Goal: Information Seeking & Learning: Check status

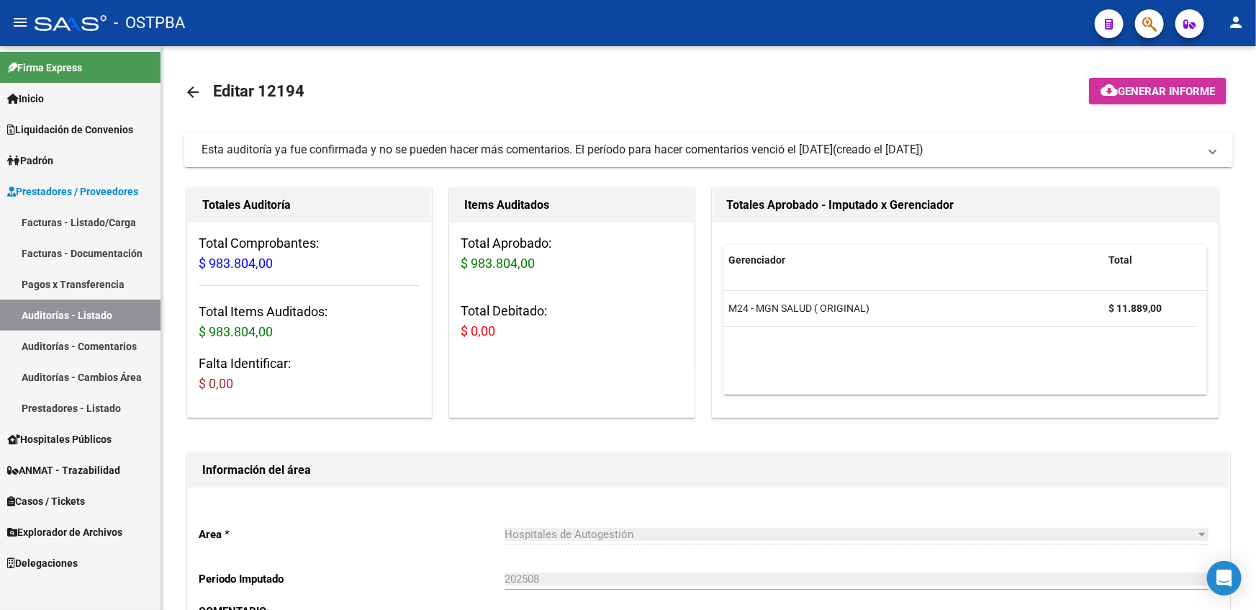
click at [99, 126] on span "Liquidación de Convenios" at bounding box center [70, 130] width 126 height 16
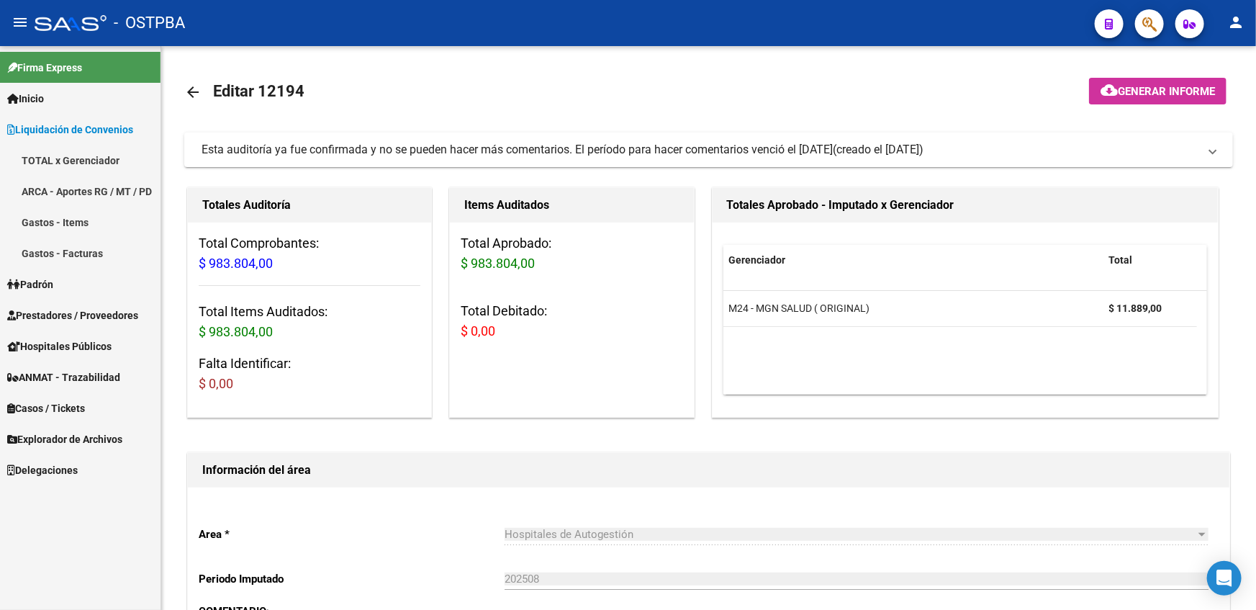
click at [78, 115] on link "Liquidación de Convenios" at bounding box center [80, 129] width 161 height 31
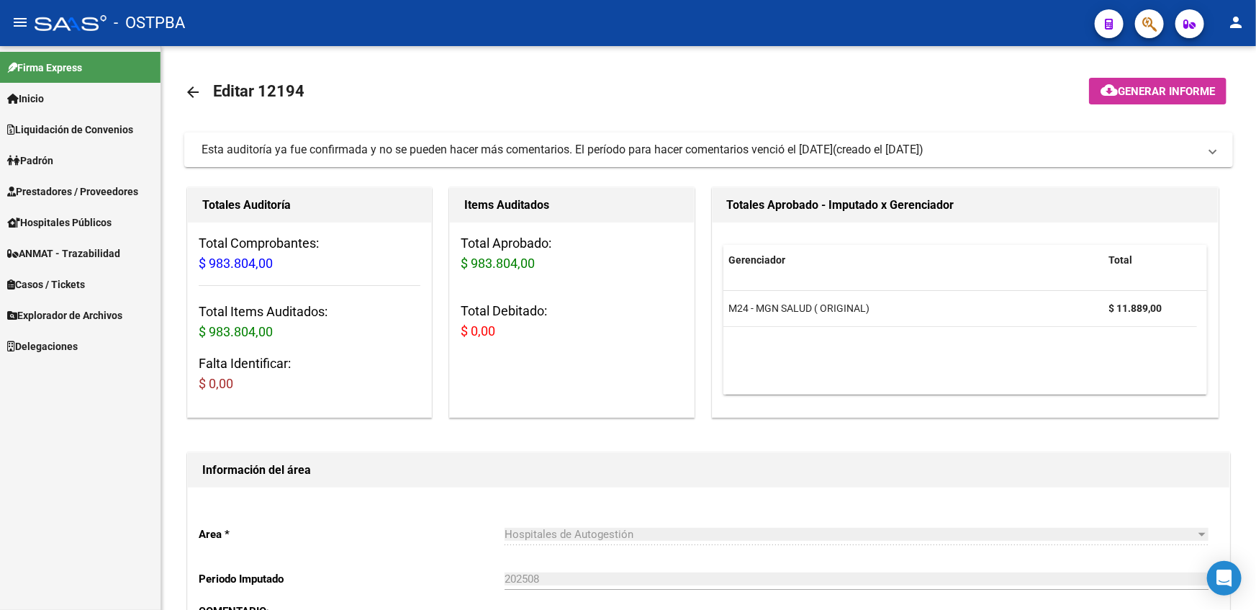
click at [73, 312] on span "Explorador de Archivos" at bounding box center [64, 315] width 115 height 16
click at [63, 348] on link "ARCA" at bounding box center [80, 345] width 161 height 31
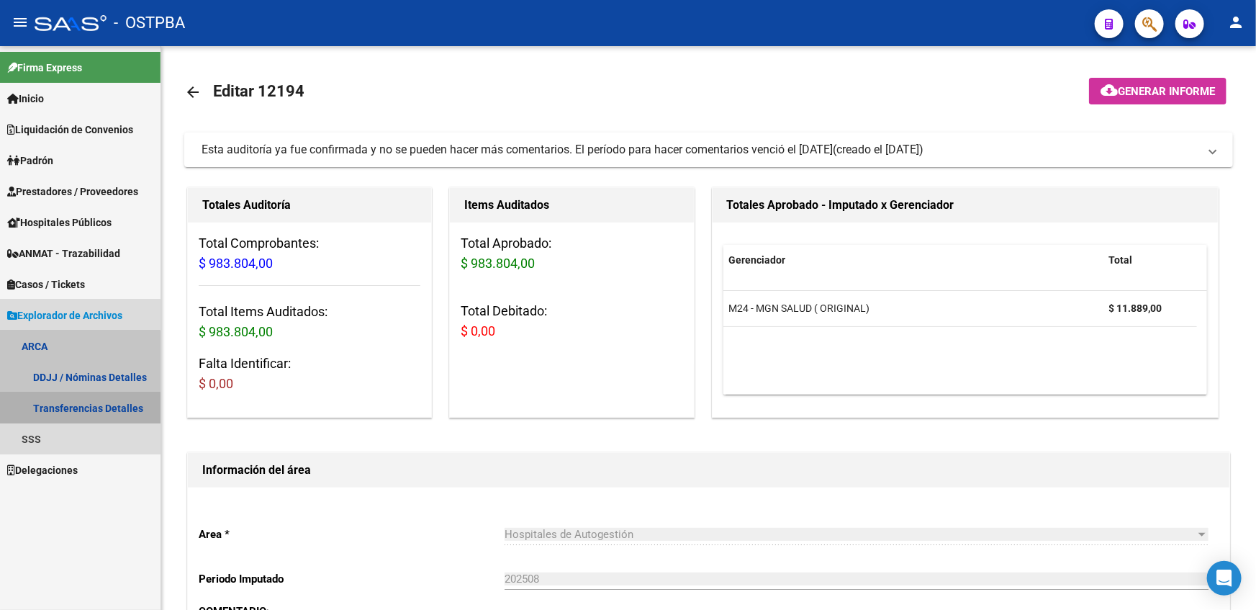
click at [50, 417] on link "Transferencias Detalles" at bounding box center [80, 407] width 161 height 31
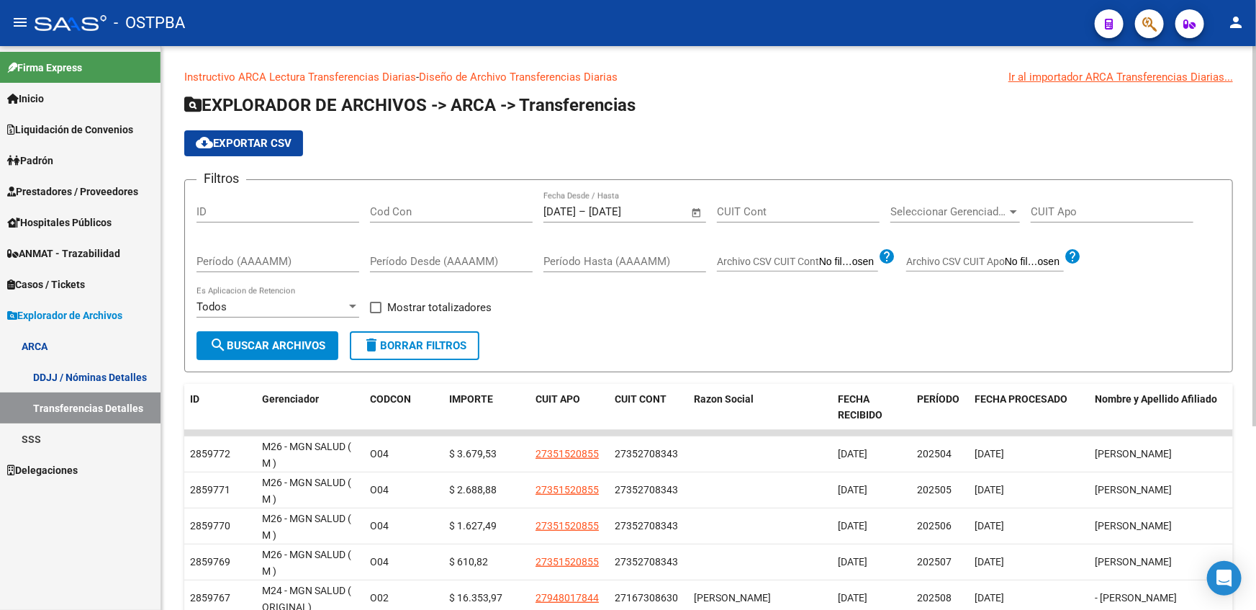
click at [461, 212] on input "Cod Con" at bounding box center [451, 211] width 163 height 13
type input "seo"
click at [376, 312] on label "Mostrar totalizadores" at bounding box center [431, 307] width 122 height 17
click at [376, 313] on input "Mostrar totalizadores" at bounding box center [375, 313] width 1 height 1
checkbox input "true"
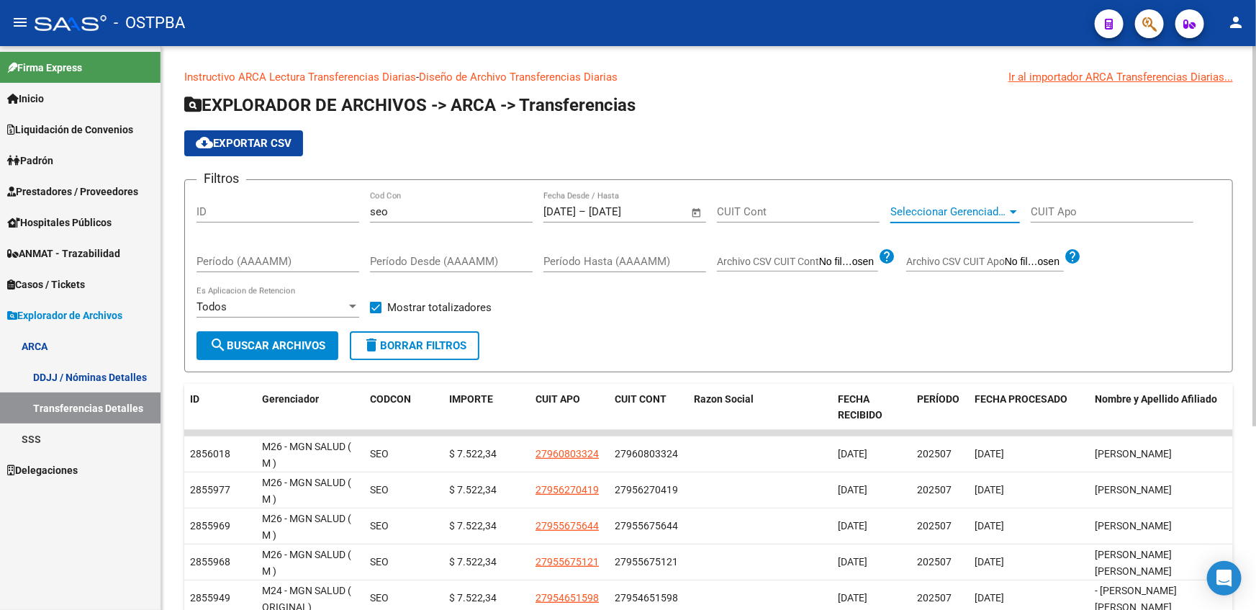
click at [996, 212] on span "Seleccionar Gerenciador" at bounding box center [949, 211] width 117 height 13
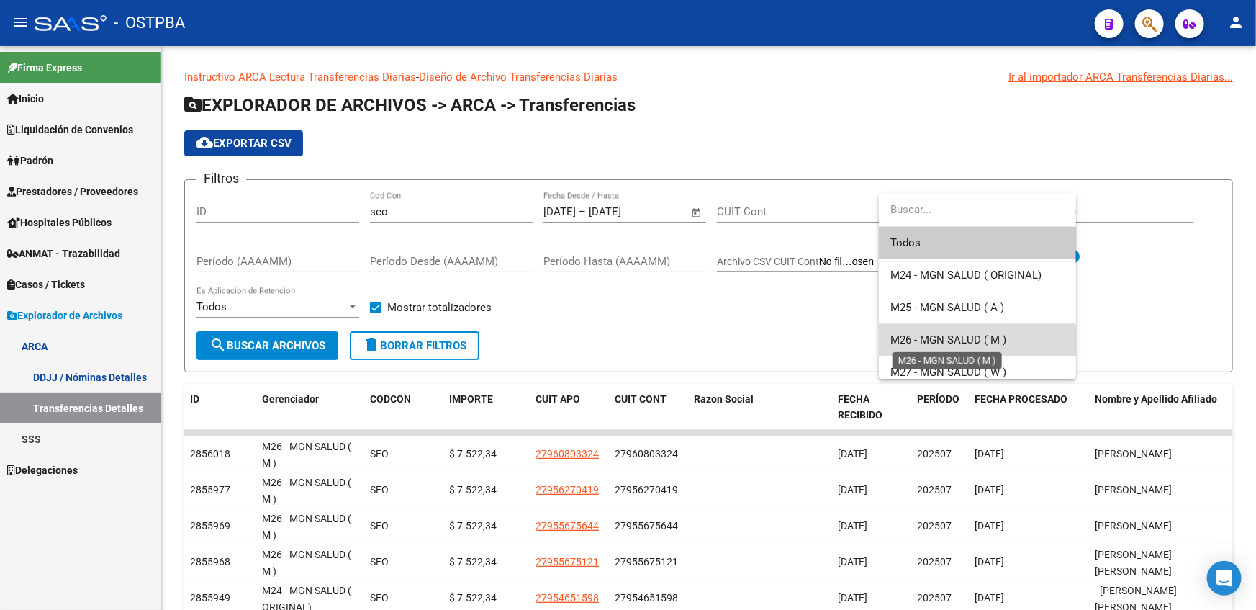
click at [959, 346] on span "M26 - MGN SALUD ( M )" at bounding box center [949, 339] width 116 height 13
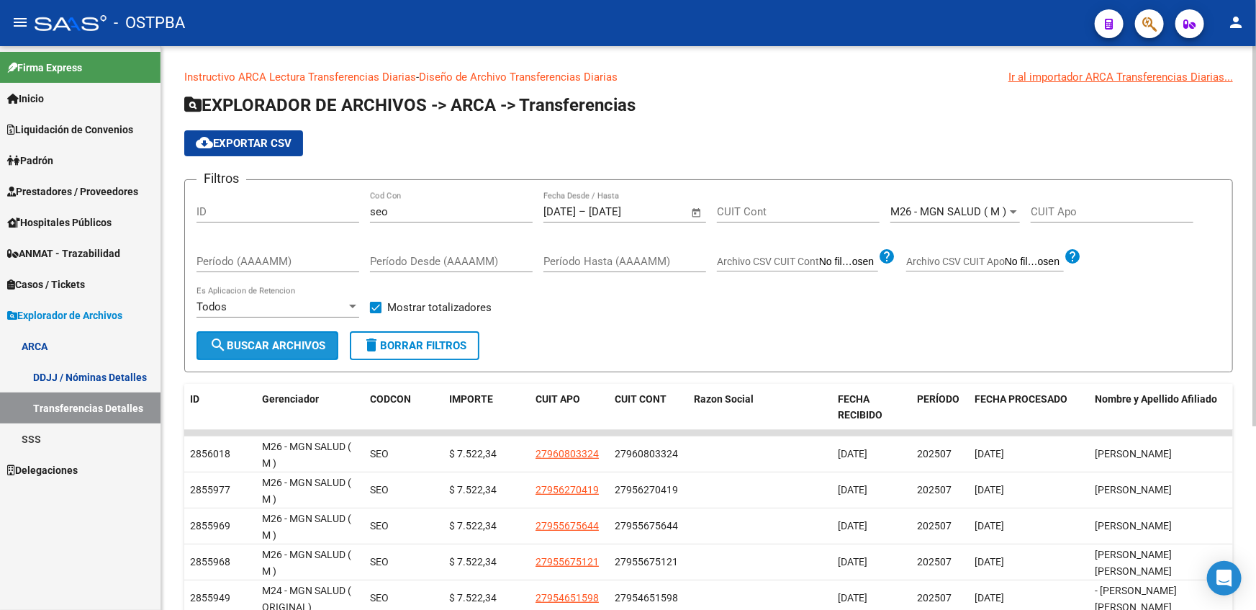
click at [299, 356] on button "search Buscar Archivos" at bounding box center [268, 345] width 142 height 29
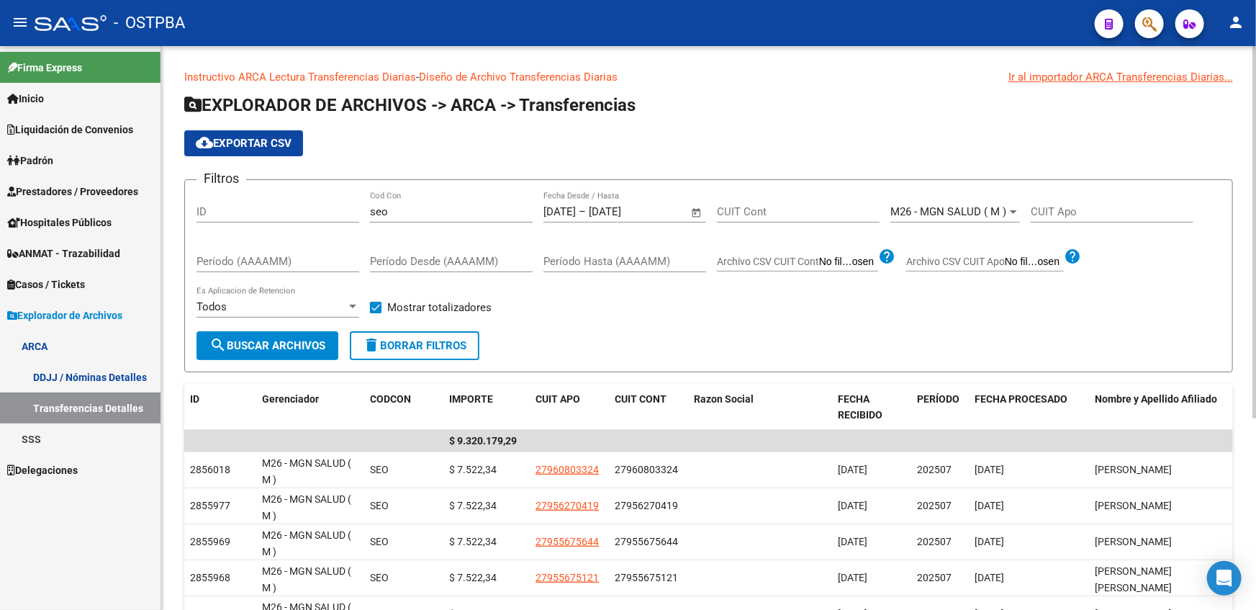
click at [994, 212] on span "M26 - MGN SALUD ( M )" at bounding box center [949, 211] width 116 height 13
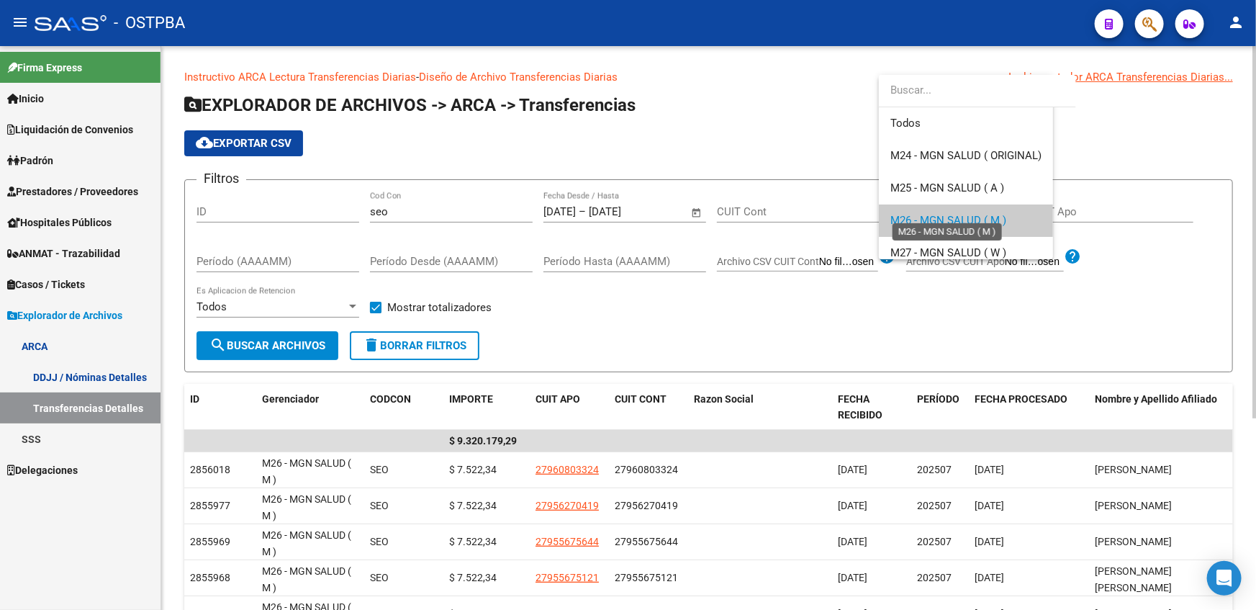
scroll to position [9, 0]
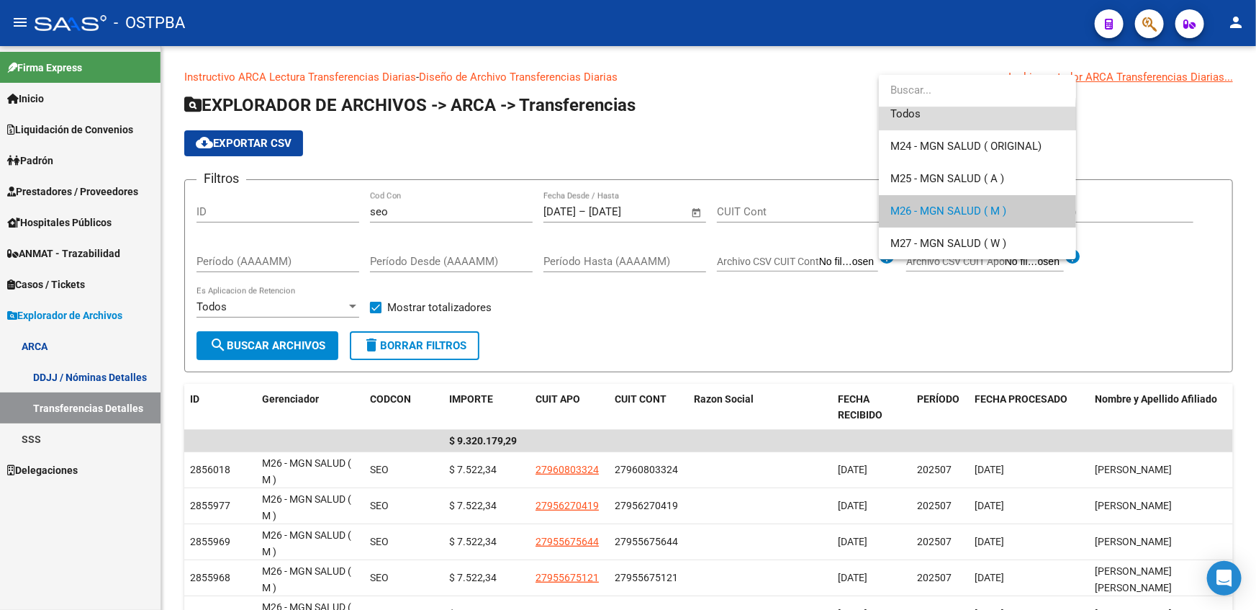
click at [929, 117] on span "Todos" at bounding box center [978, 114] width 174 height 32
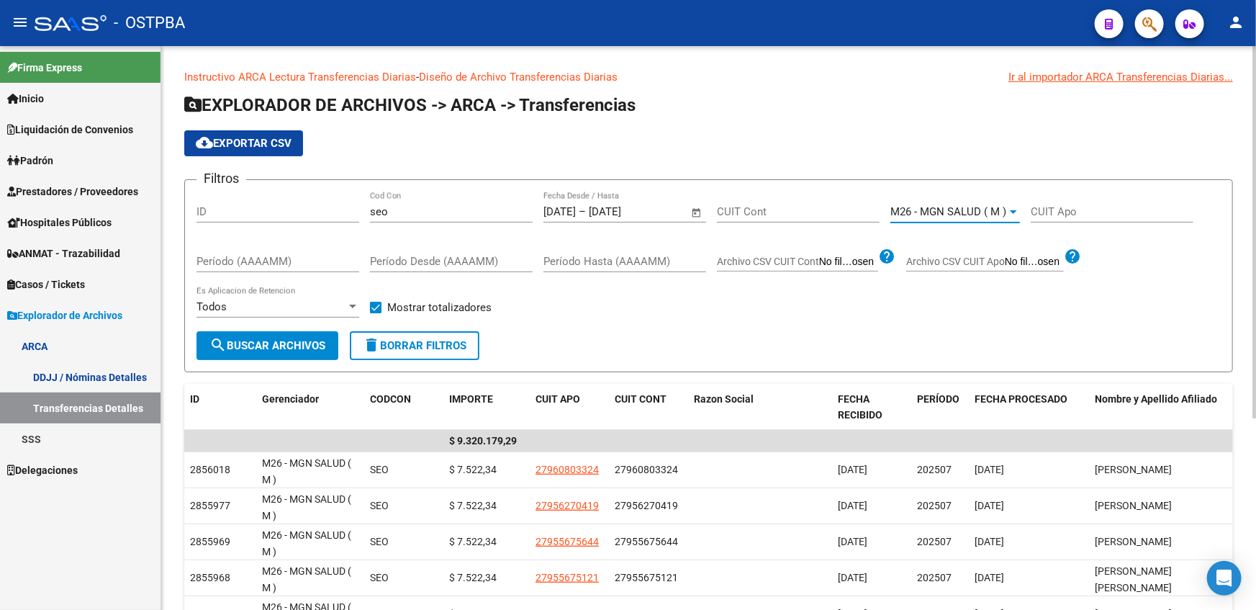
scroll to position [0, 0]
click at [271, 343] on span "search Buscar Archivos" at bounding box center [268, 345] width 116 height 13
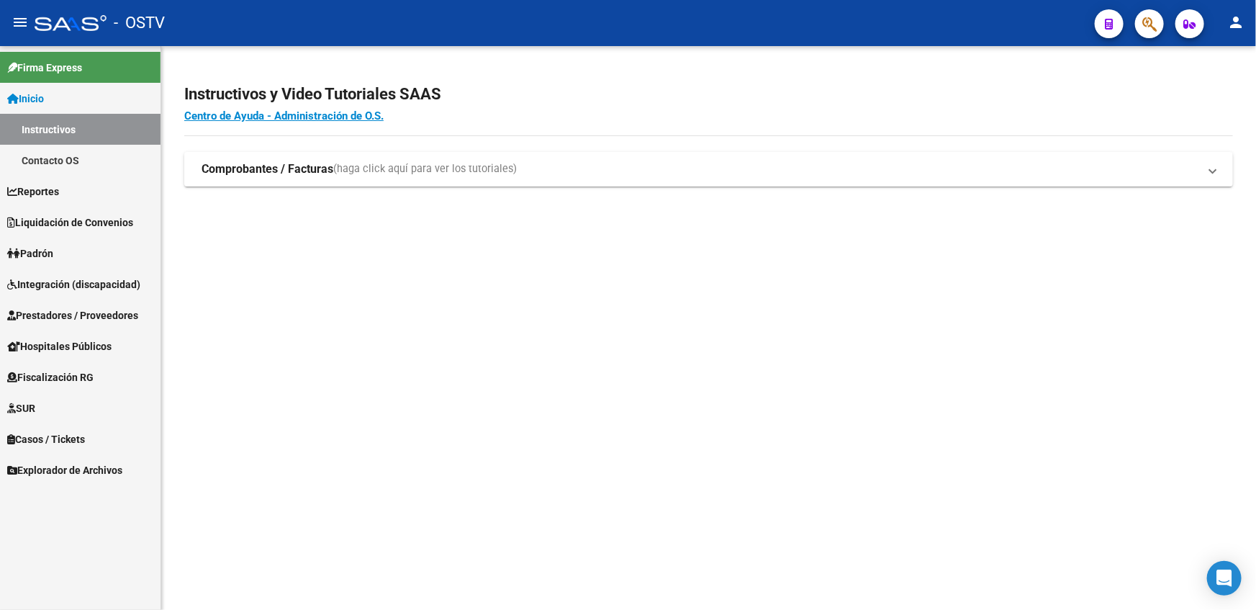
click at [108, 471] on span "Explorador de Archivos" at bounding box center [64, 470] width 115 height 16
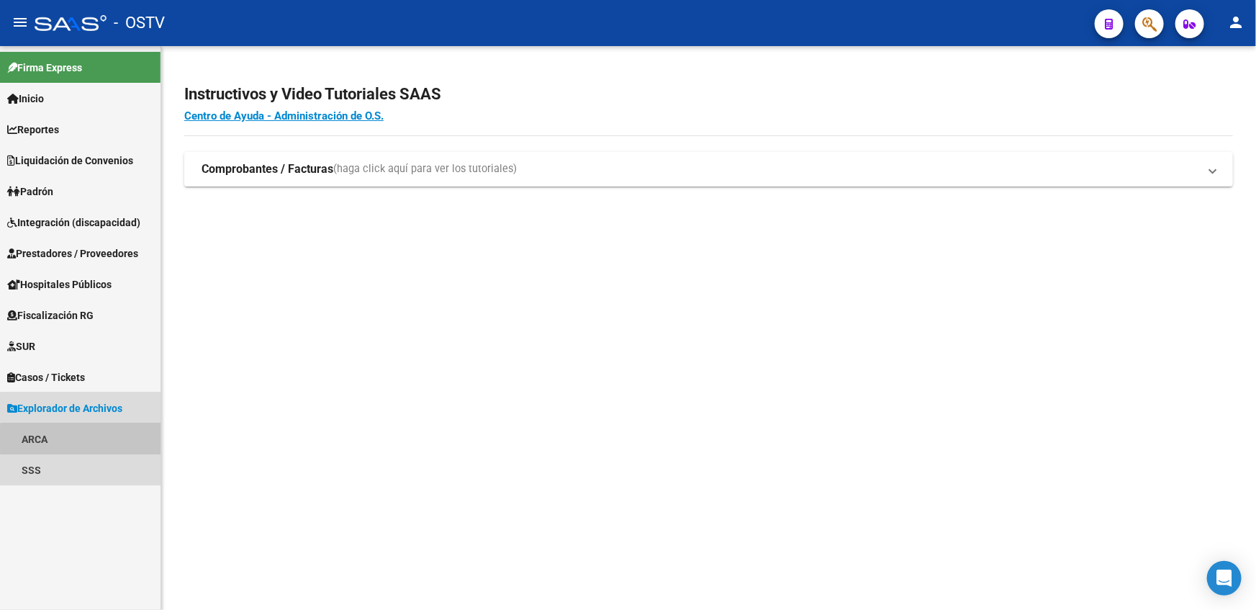
click at [81, 439] on link "ARCA" at bounding box center [80, 438] width 161 height 31
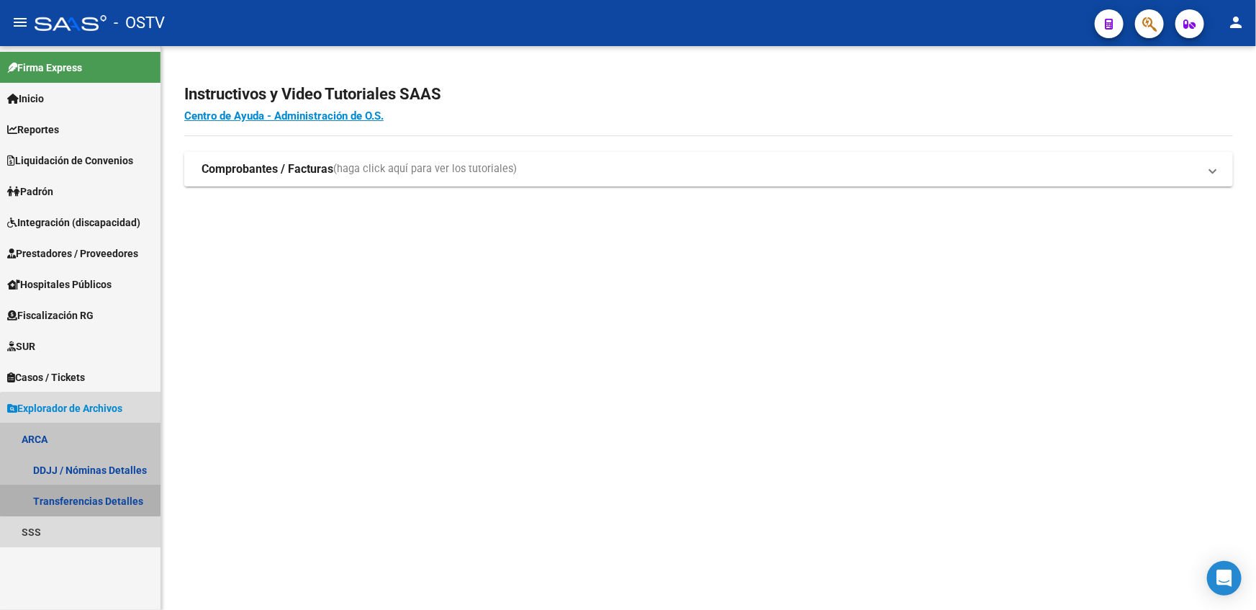
click at [82, 491] on link "Transferencias Detalles" at bounding box center [80, 500] width 161 height 31
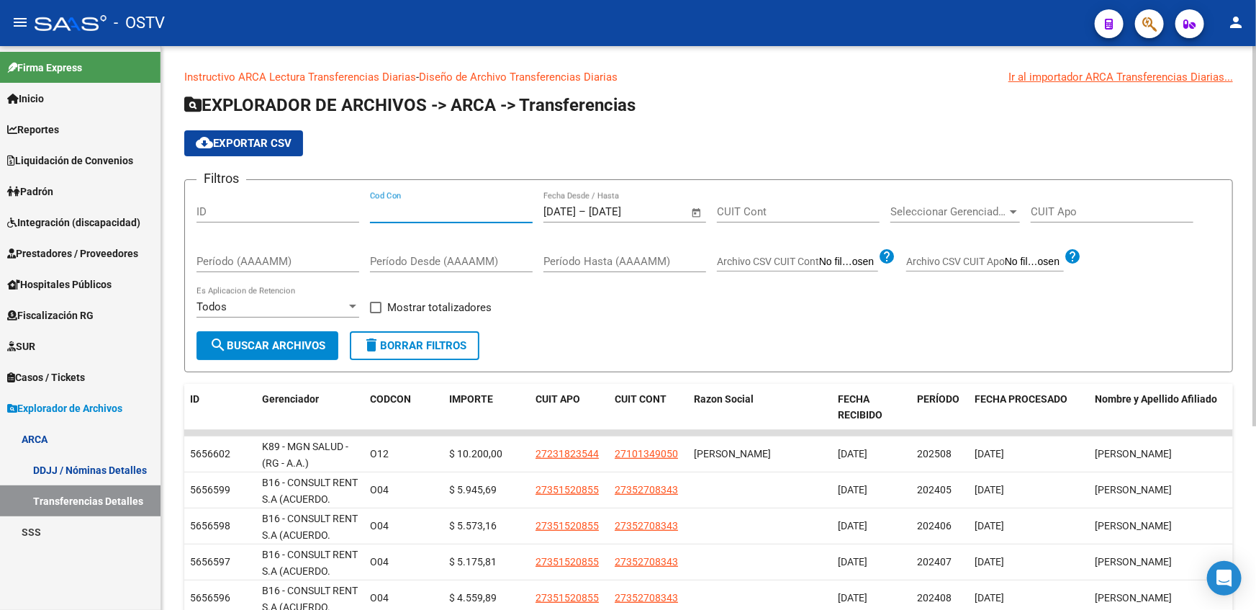
click at [449, 213] on input "Cod Con" at bounding box center [451, 211] width 163 height 13
type input "seo"
click at [374, 304] on span at bounding box center [376, 308] width 12 height 12
click at [375, 313] on input "Mostrar totalizadores" at bounding box center [375, 313] width 1 height 1
checkbox input "true"
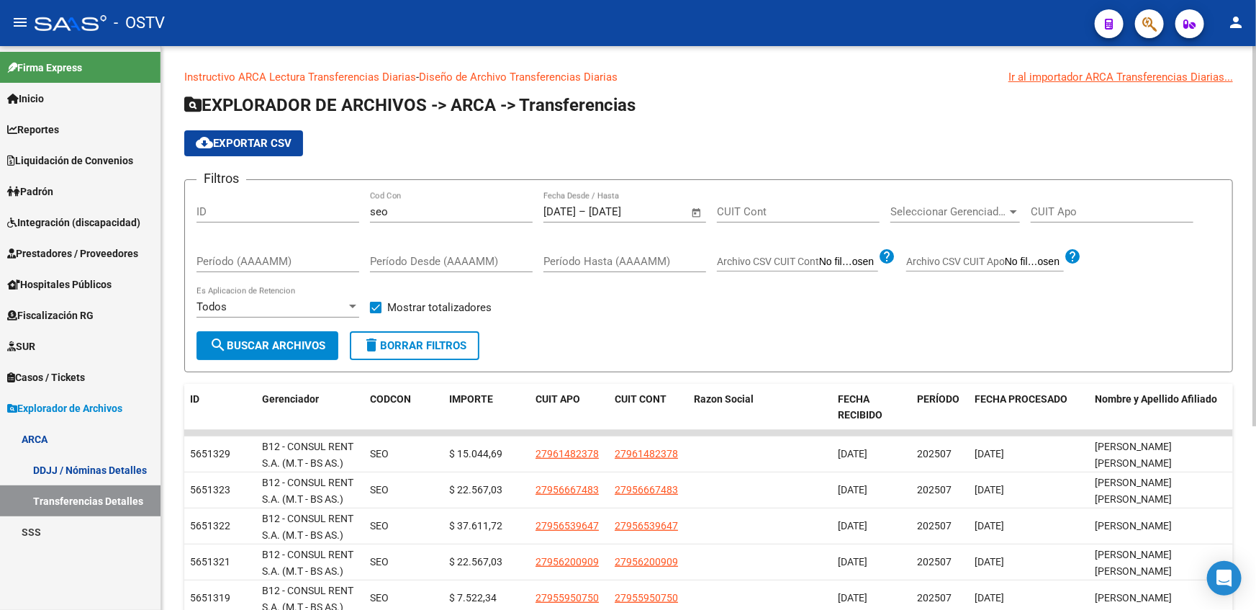
click at [300, 339] on span "search Buscar Archivos" at bounding box center [268, 345] width 116 height 13
